Goal: Information Seeking & Learning: Check status

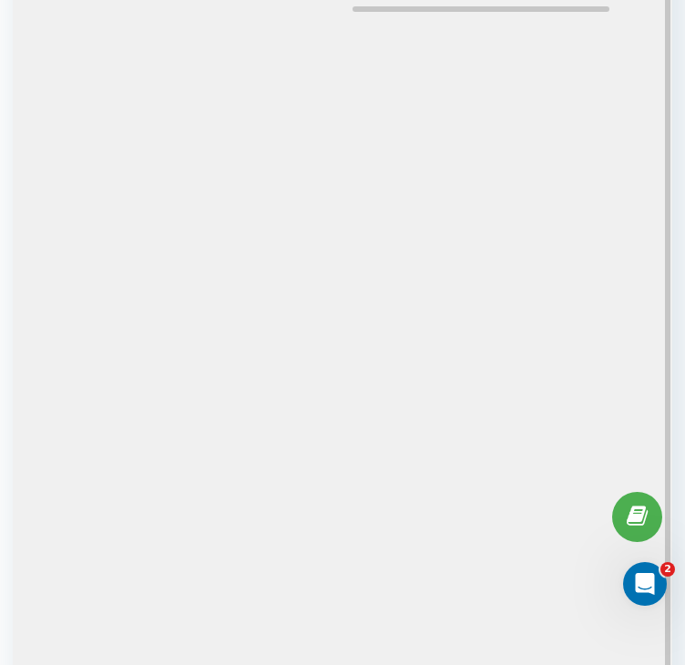
scroll to position [242, 0]
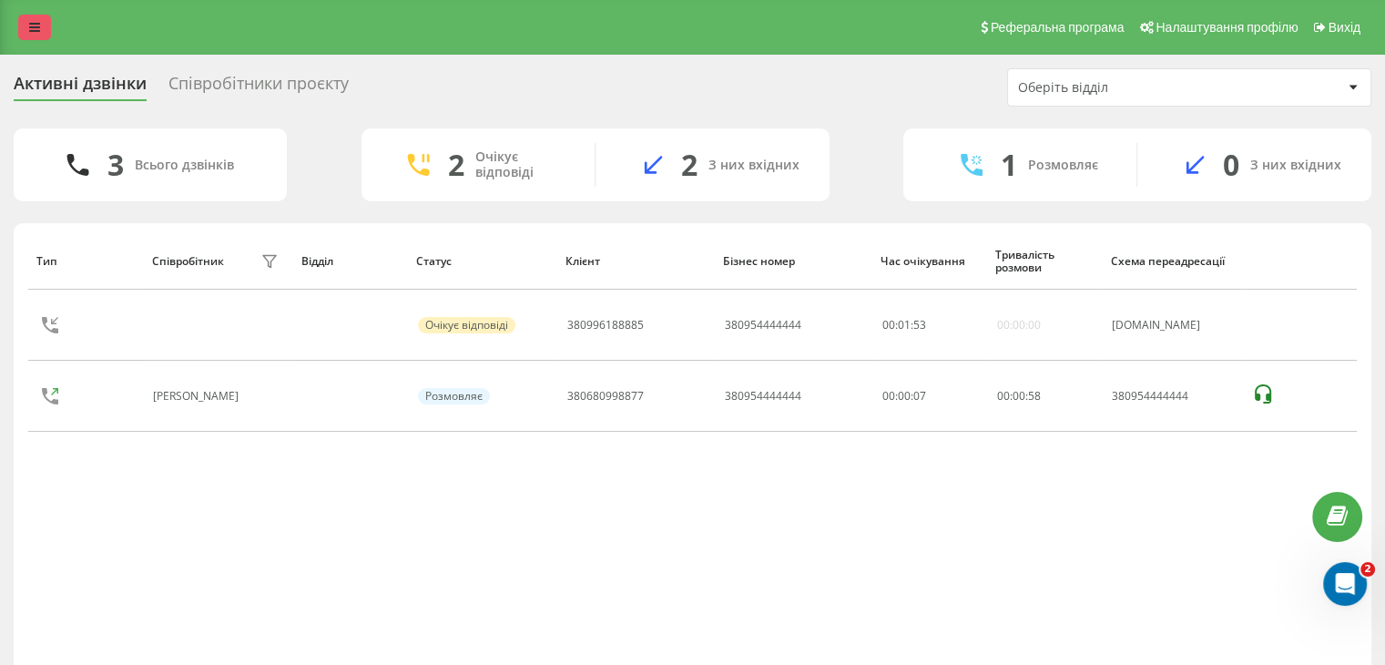
click at [38, 21] on icon at bounding box center [34, 27] width 11 height 13
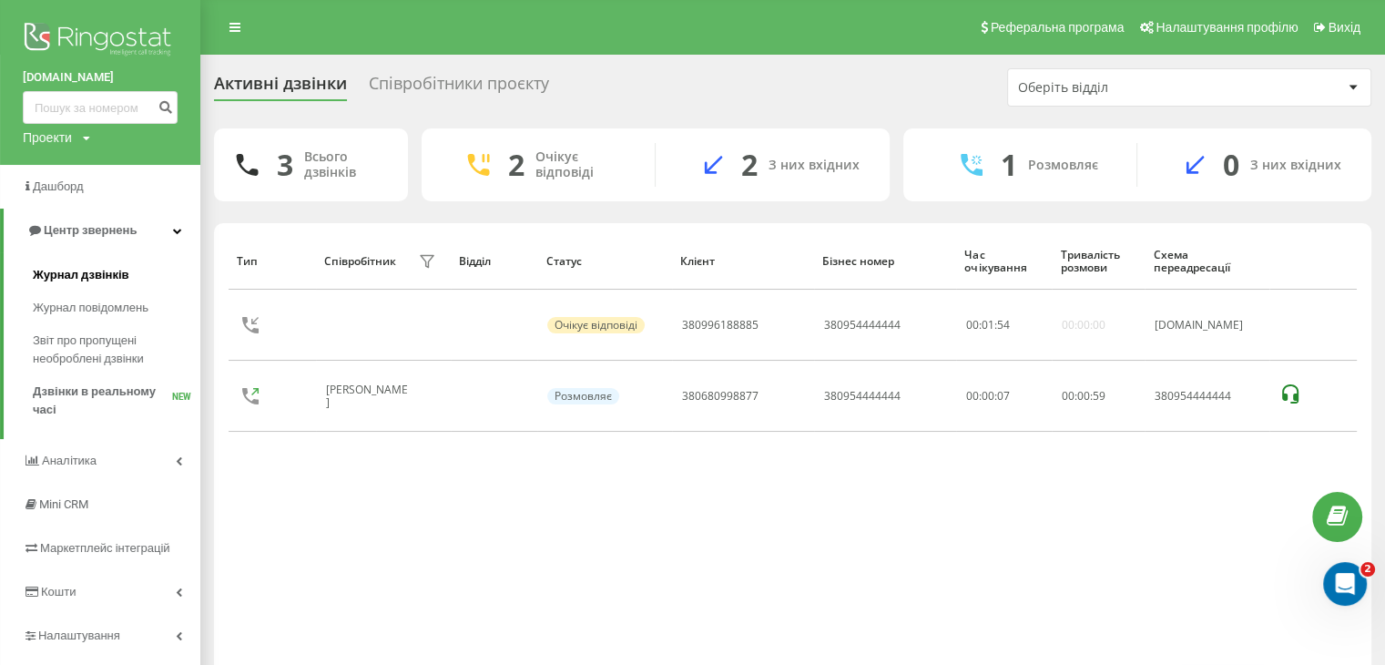
click at [109, 273] on span "Журнал дзвінків" at bounding box center [81, 275] width 97 height 18
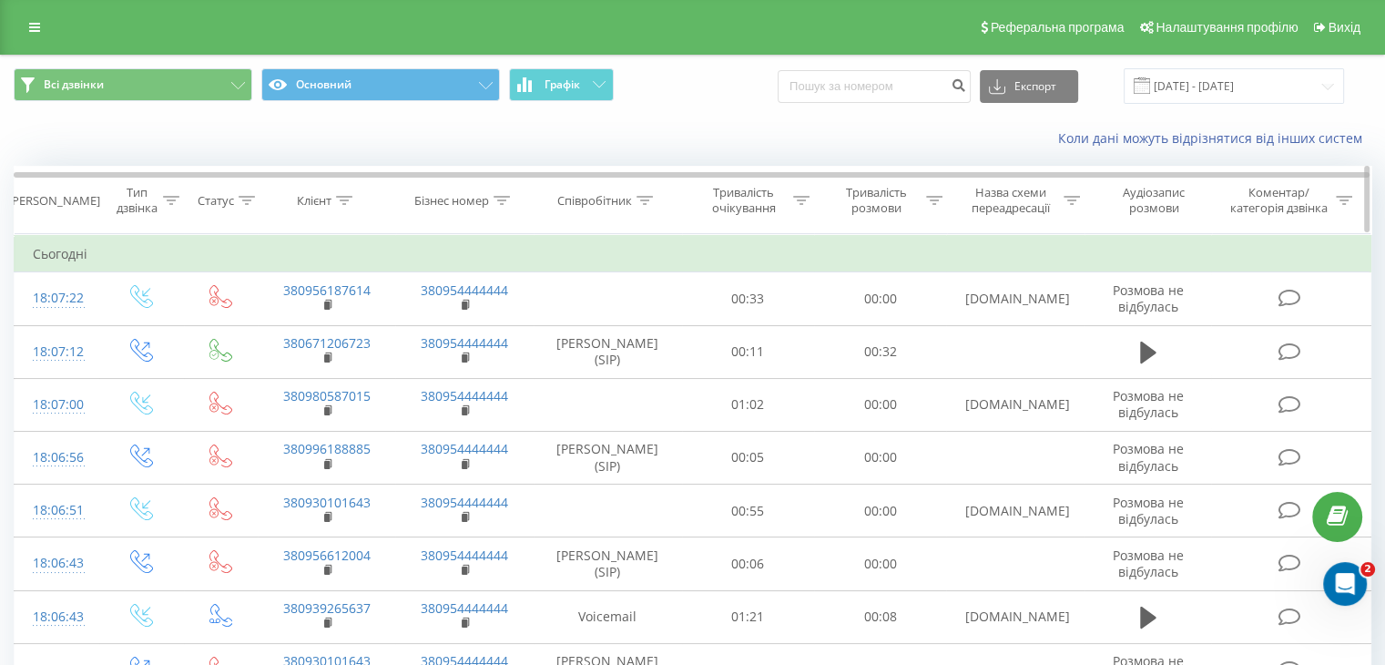
click at [342, 196] on icon at bounding box center [344, 200] width 16 height 9
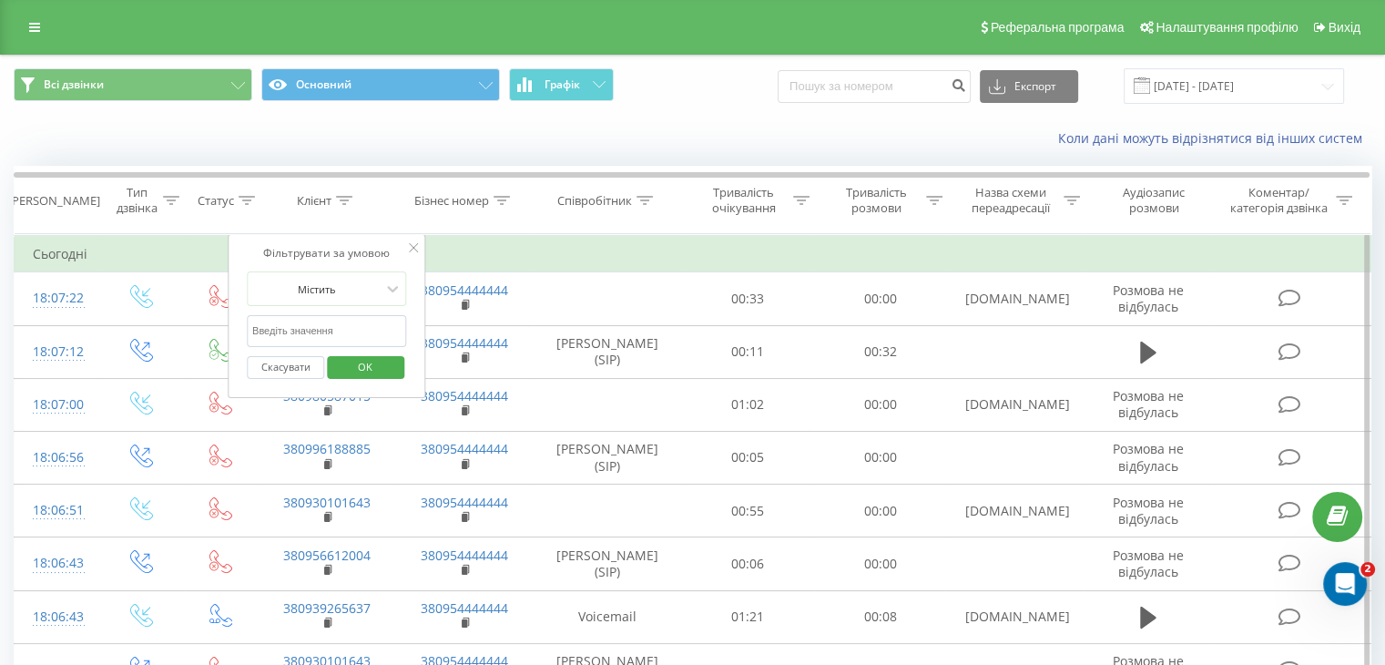
paste input "380639314220"
click at [364, 325] on input "380639314220" at bounding box center [327, 331] width 160 height 32
type input "380639314220"
click at [379, 360] on span "OK" at bounding box center [365, 366] width 51 height 28
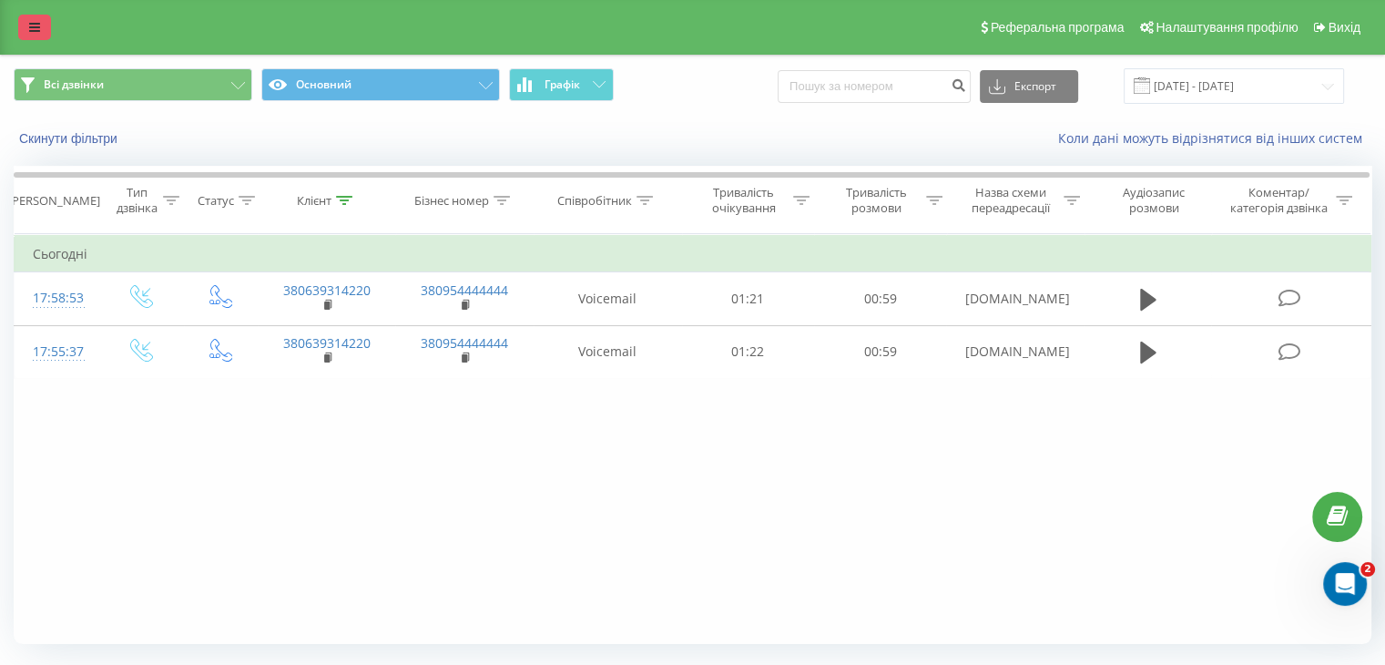
click at [25, 20] on link at bounding box center [34, 27] width 33 height 25
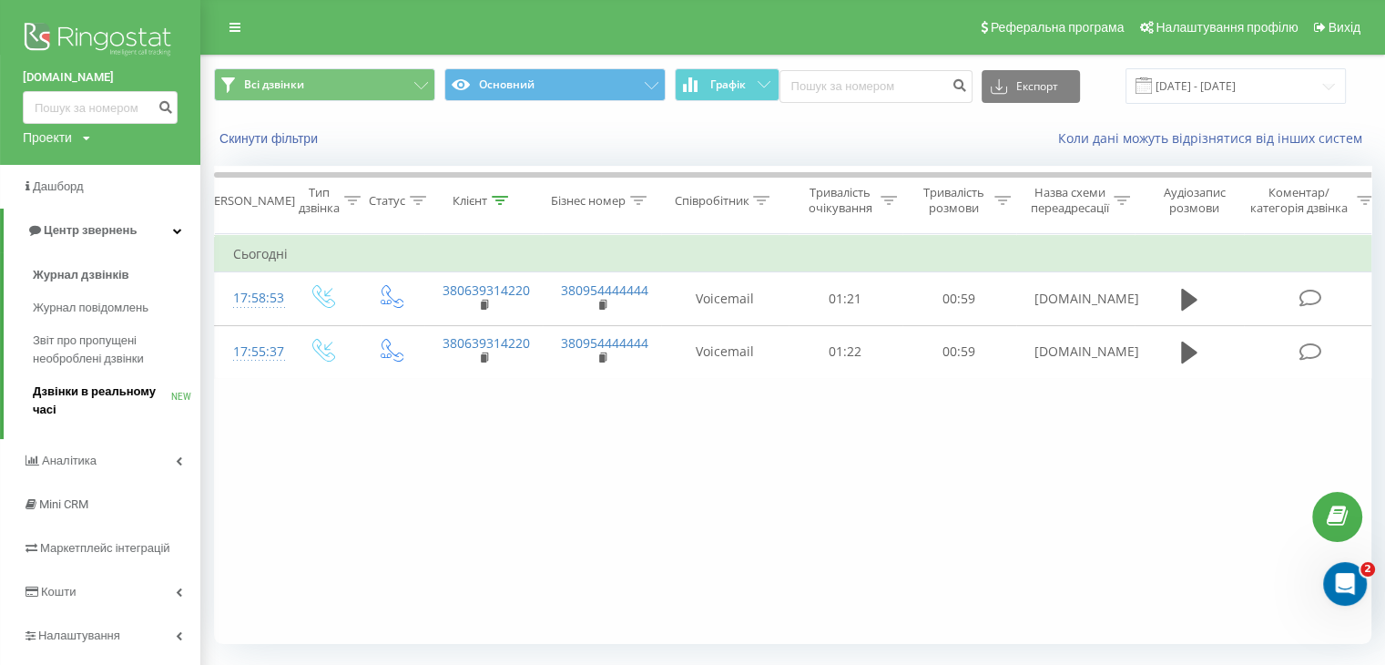
click at [119, 398] on span "Дзвінки в реальному часі" at bounding box center [102, 400] width 138 height 36
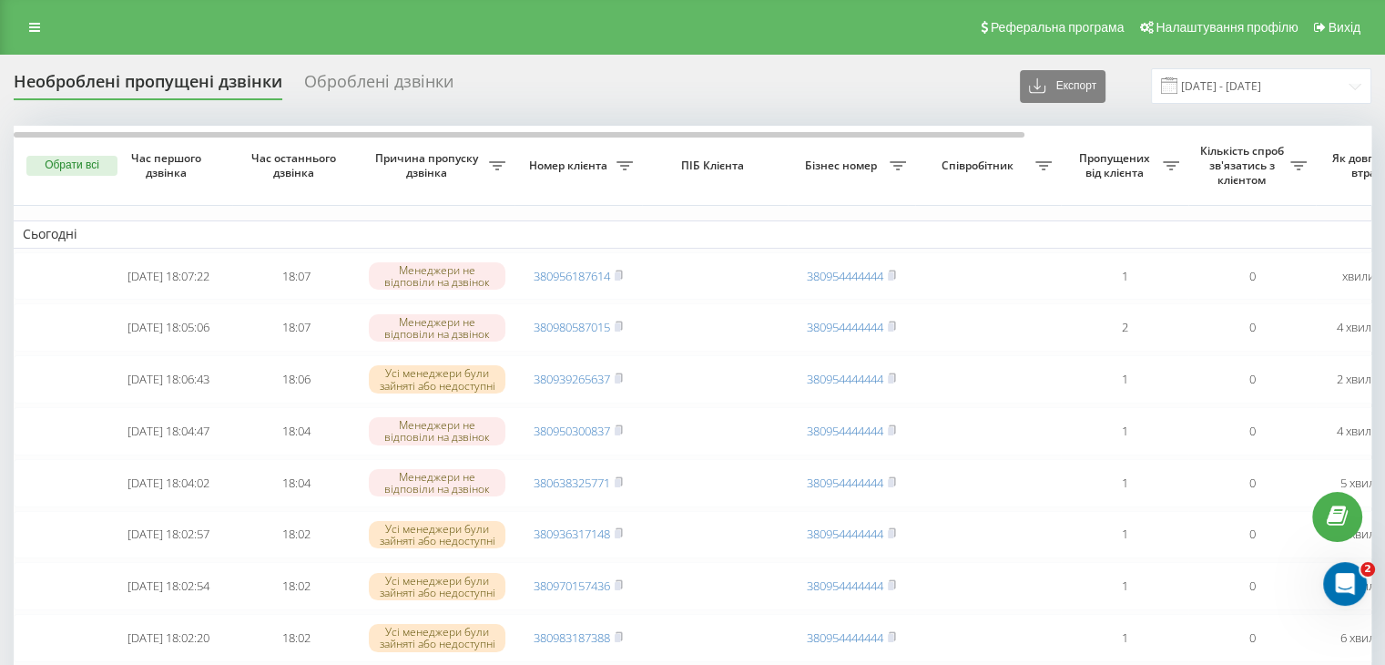
click at [751, 83] on div "Необроблені пропущені дзвінки Оброблені дзвінки Експорт .csv .xlsx 21.08.2025 -…" at bounding box center [693, 86] width 1358 height 36
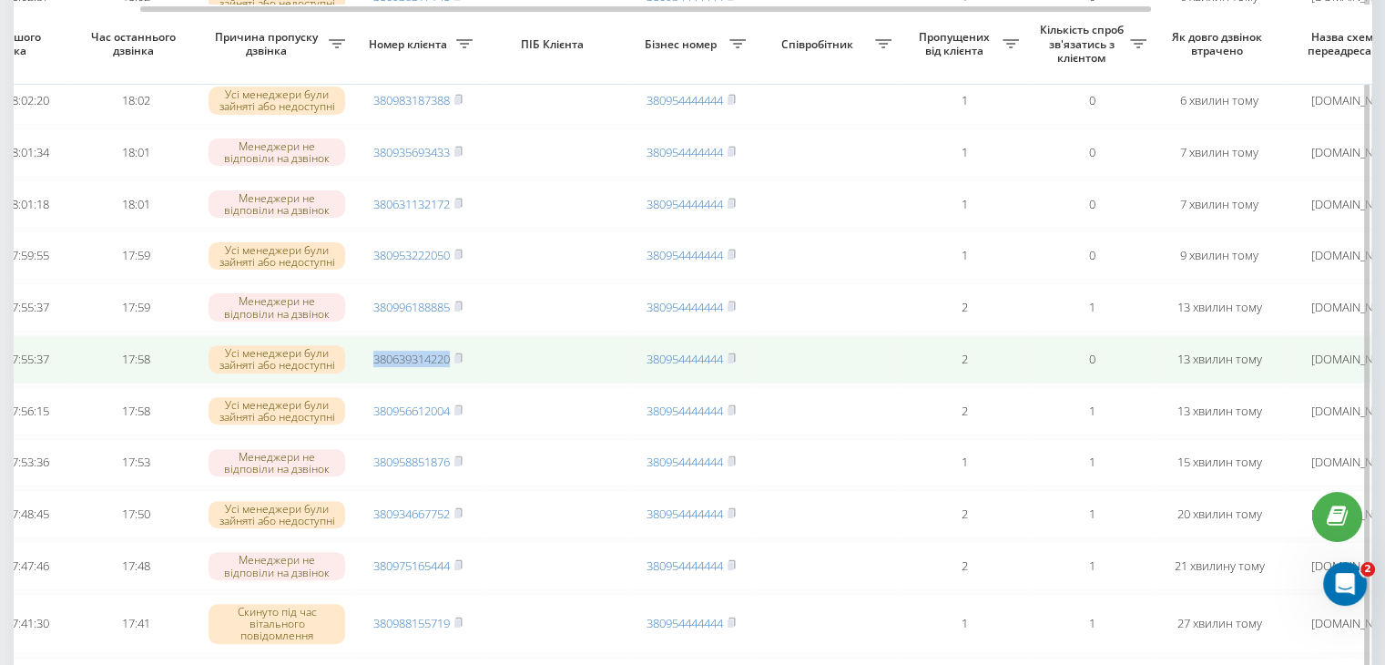
scroll to position [541, 0]
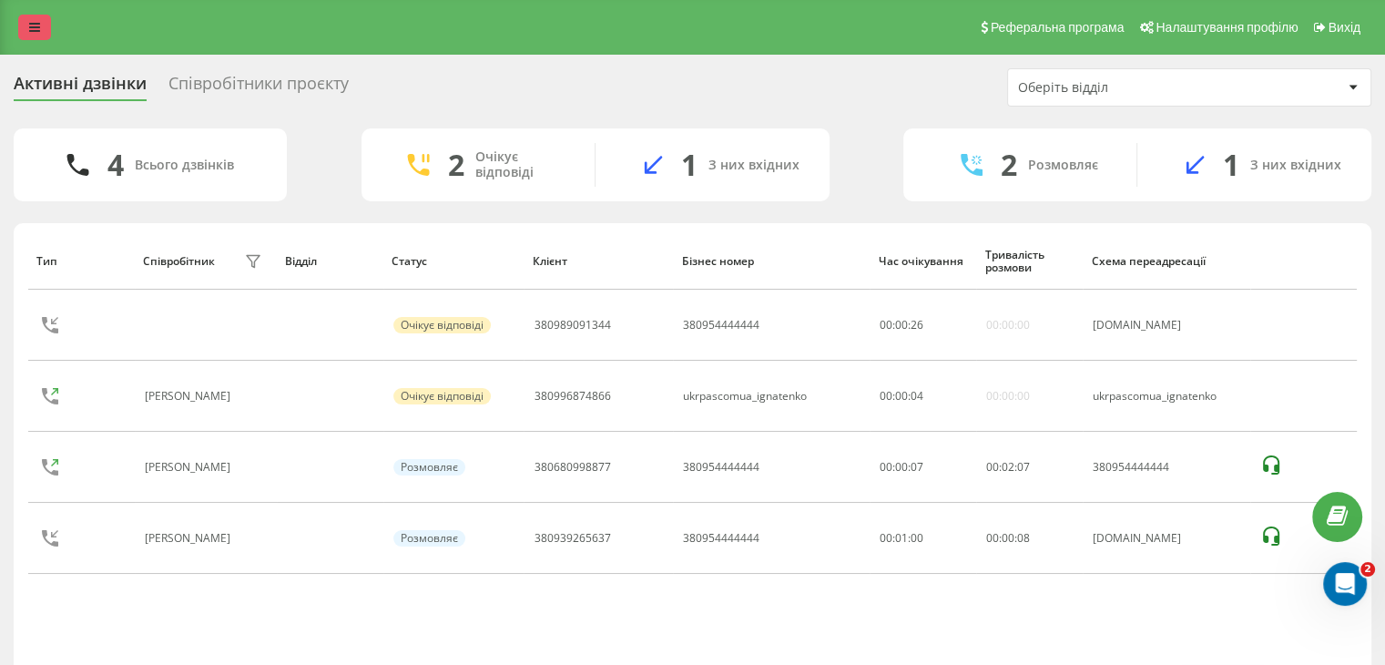
click at [35, 29] on icon at bounding box center [34, 27] width 11 height 13
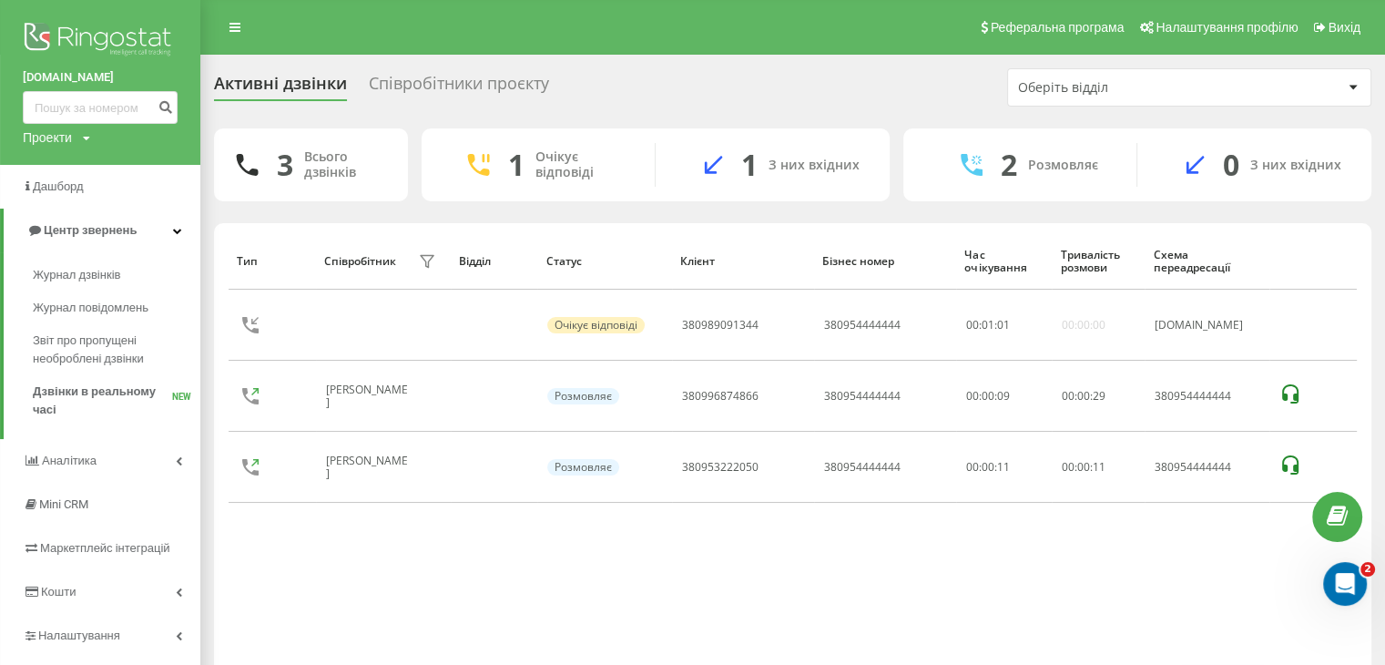
click at [241, 13] on div "Реферальна програма Налаштування профілю Вихід" at bounding box center [692, 27] width 1385 height 55
click at [240, 24] on link at bounding box center [235, 27] width 33 height 25
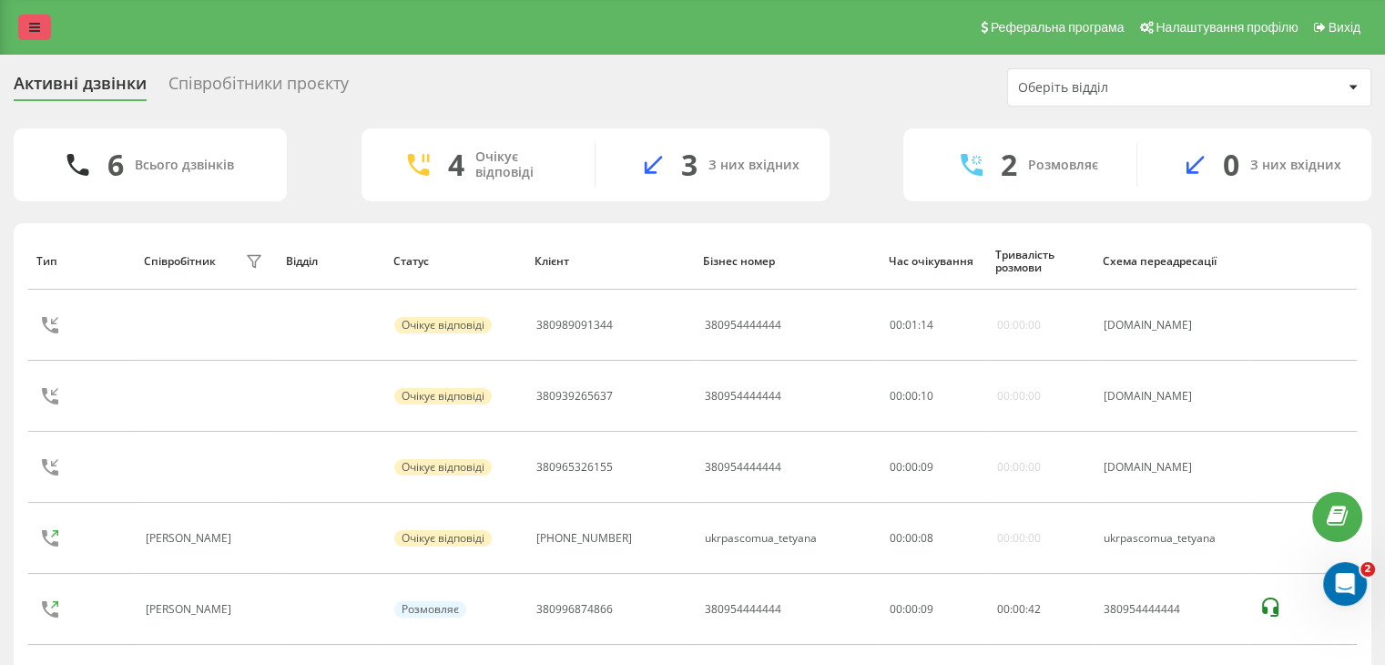
click at [27, 27] on link at bounding box center [34, 27] width 33 height 25
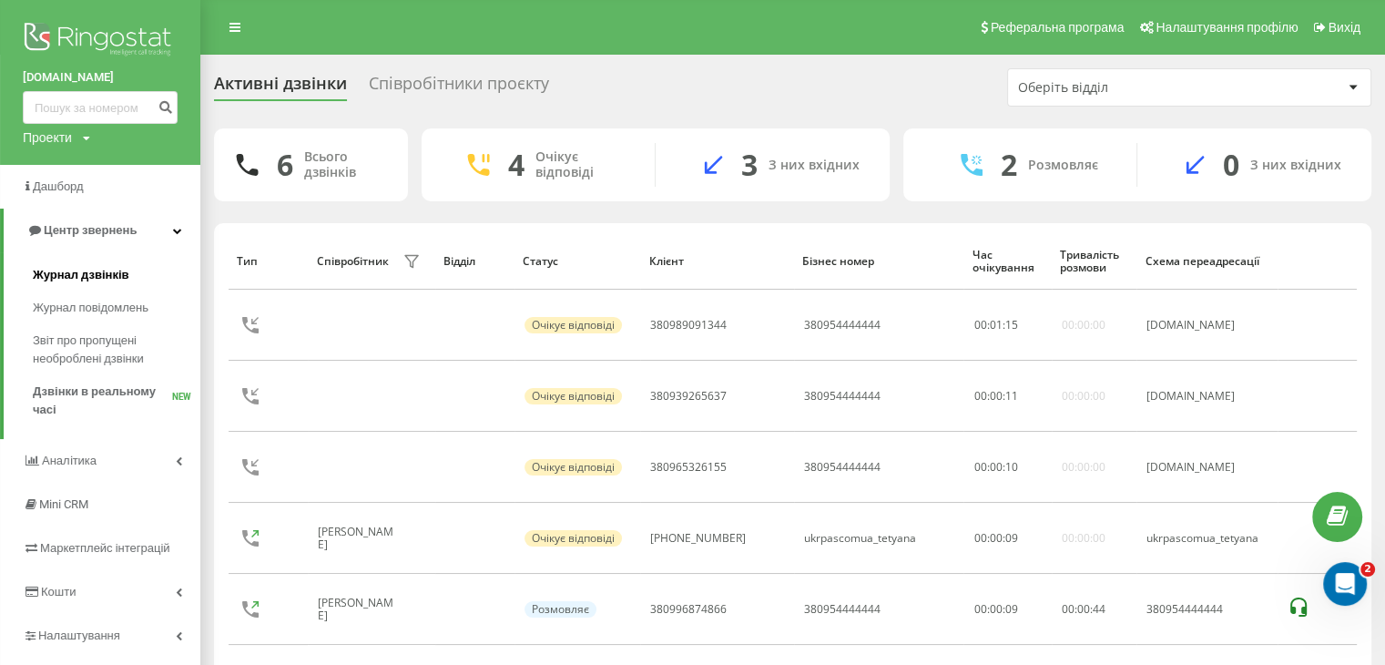
click at [94, 263] on link "Журнал дзвінків" at bounding box center [117, 275] width 168 height 33
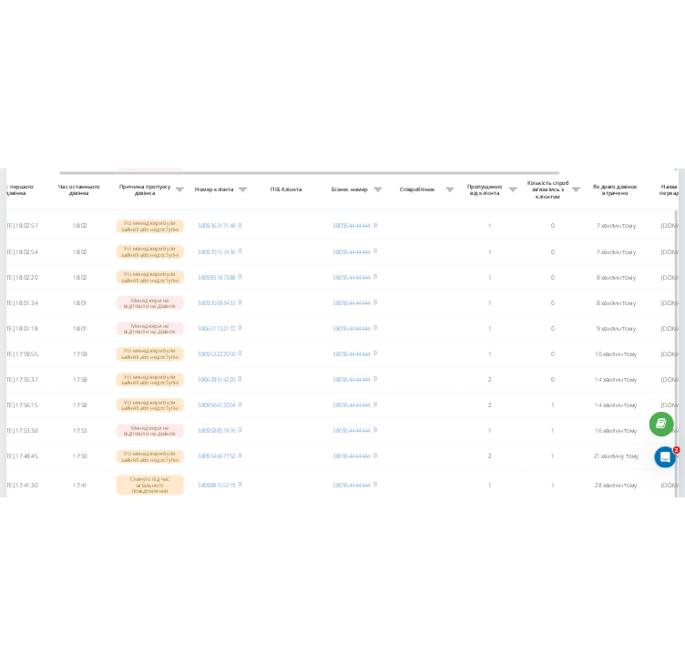
scroll to position [470, 0]
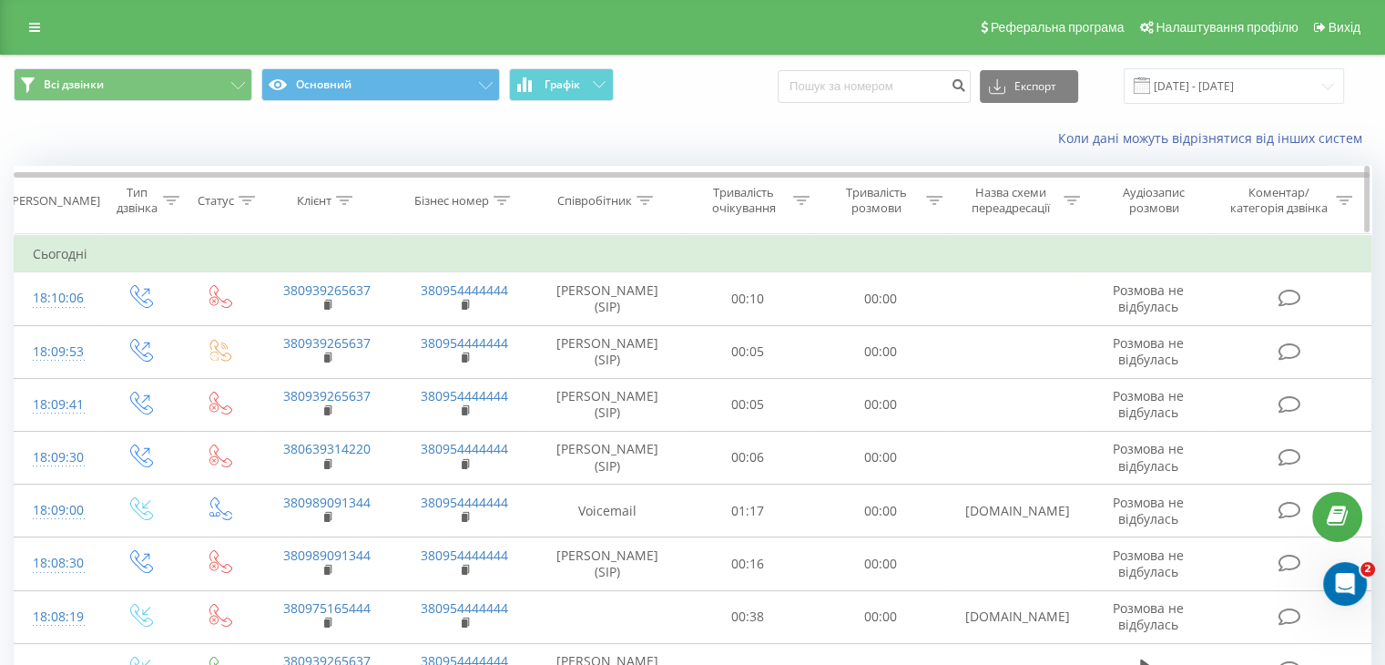
click at [344, 196] on icon at bounding box center [344, 200] width 16 height 9
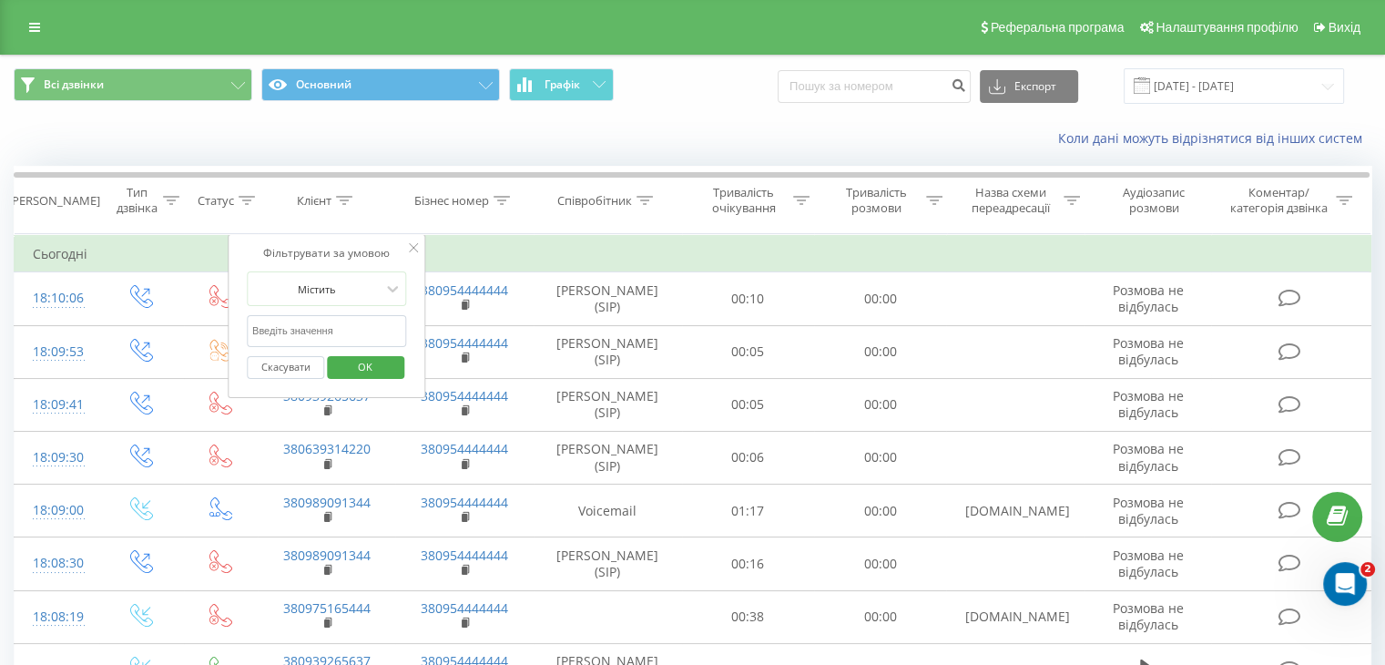
paste input "380639314220"
click at [321, 323] on input "380639314220" at bounding box center [327, 331] width 160 height 32
type input "380639314220"
click at [367, 361] on span "OK" at bounding box center [365, 366] width 51 height 28
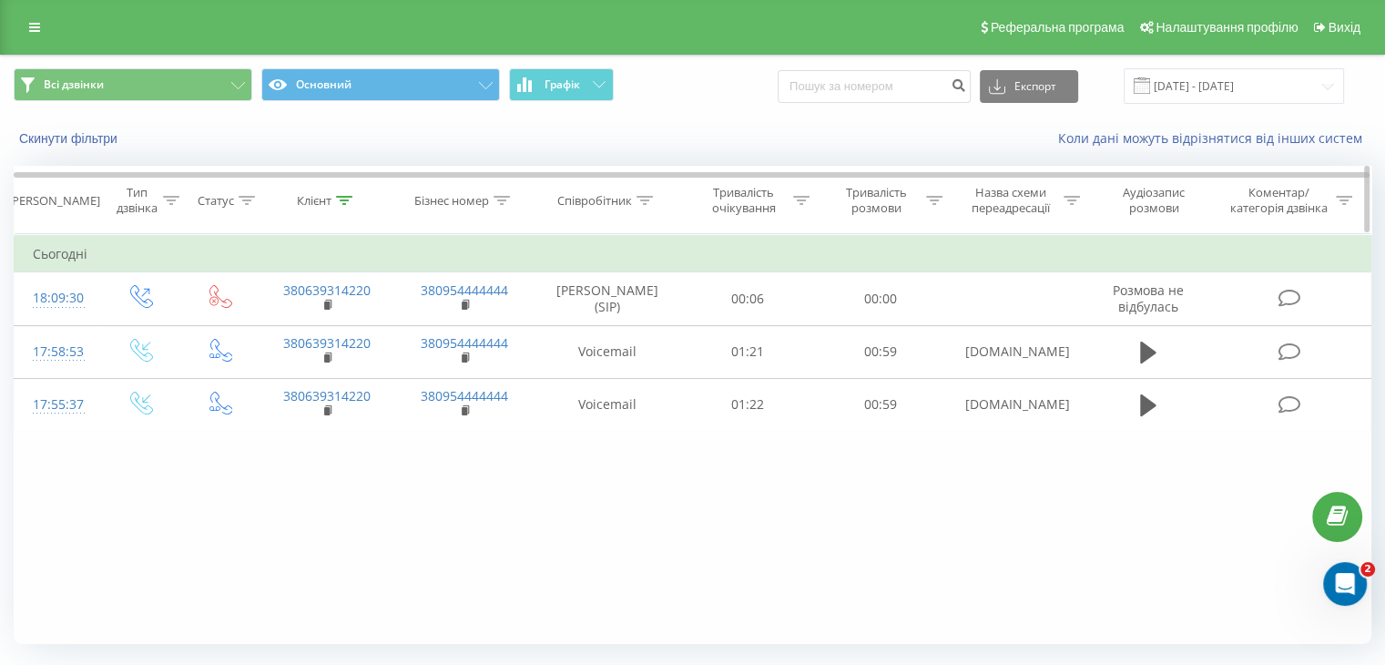
click at [339, 197] on icon at bounding box center [344, 200] width 16 height 9
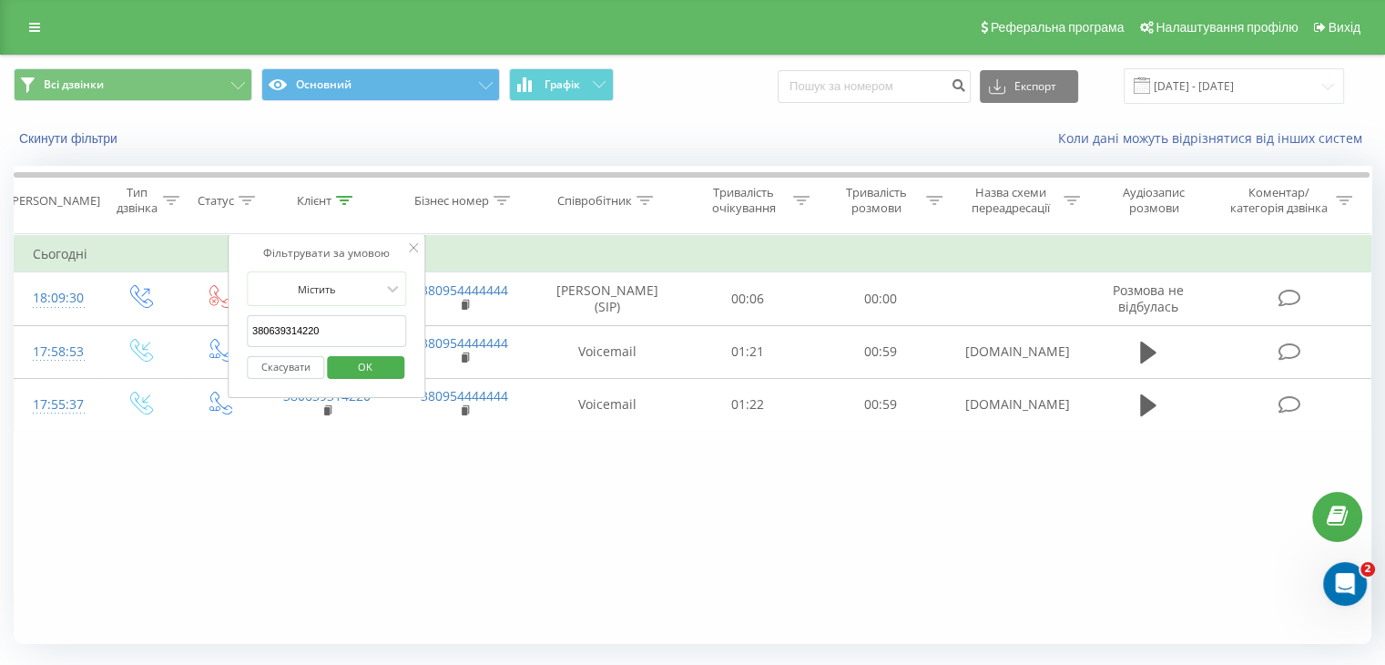
click at [290, 364] on button "Скасувати" at bounding box center [285, 367] width 77 height 23
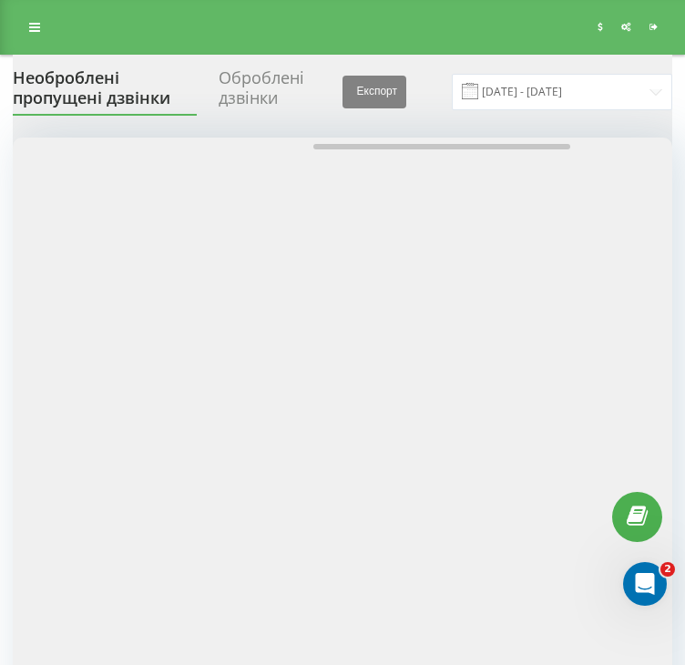
scroll to position [0, 793]
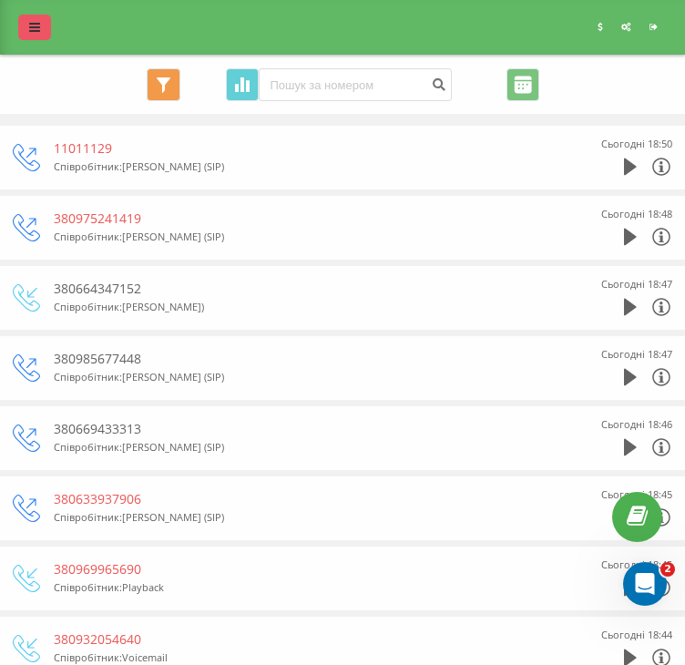
click at [38, 32] on icon at bounding box center [34, 27] width 11 height 13
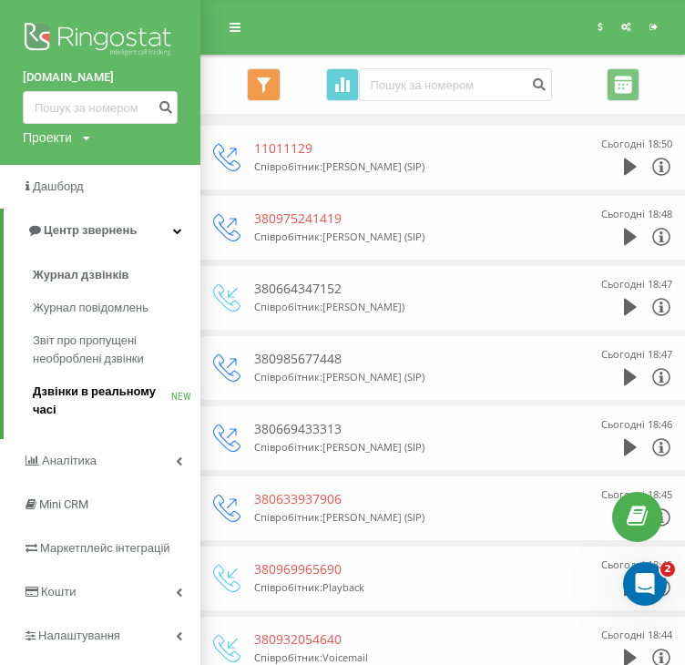
click at [80, 388] on span "Дзвінки в реальному часі" at bounding box center [102, 400] width 138 height 36
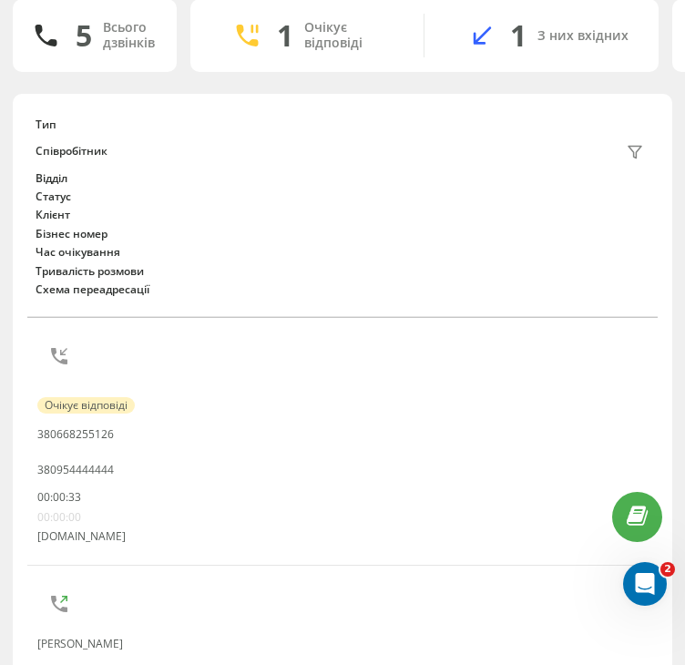
scroll to position [137, 0]
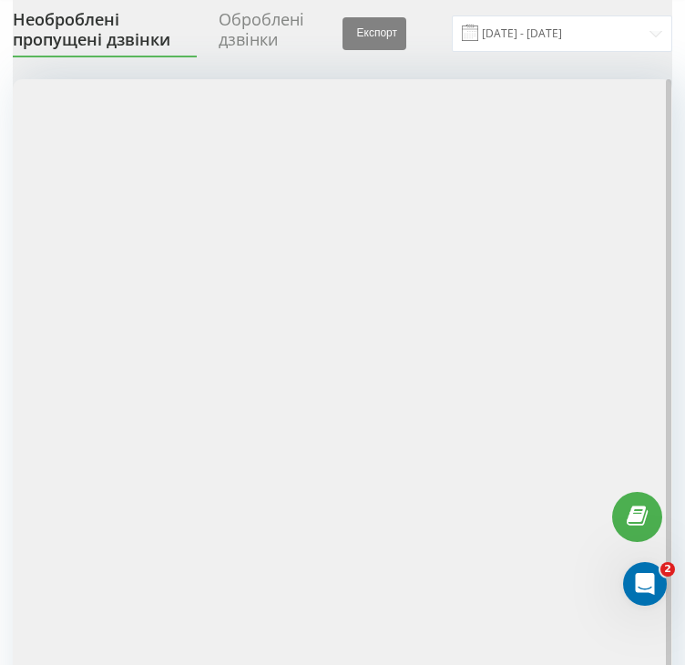
scroll to position [55, 0]
